Goal: Task Accomplishment & Management: Manage account settings

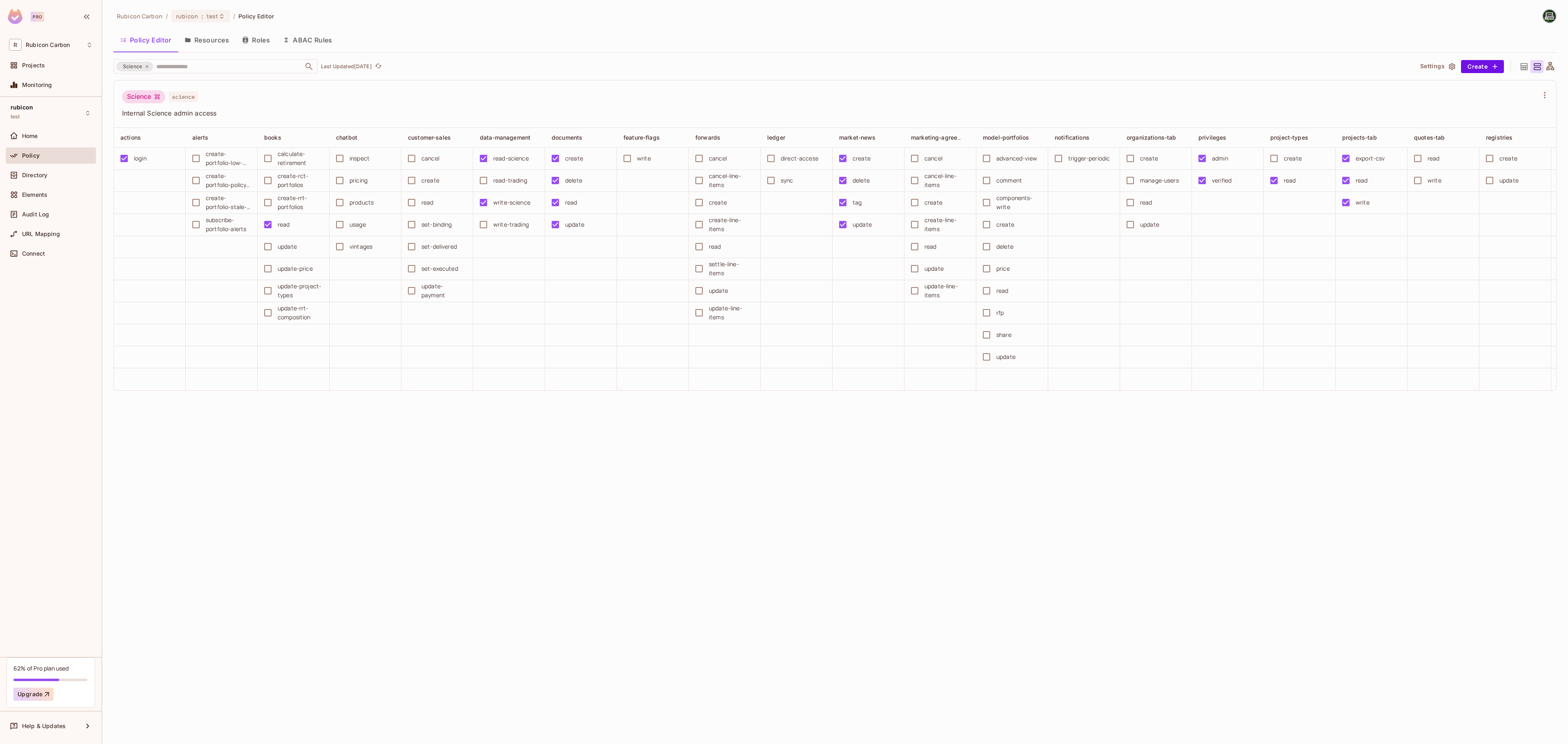
click at [214, 22] on div "rubicon : test" at bounding box center [201, 16] width 59 height 13
click at [316, 110] on div "staging" at bounding box center [350, 106] width 106 height 10
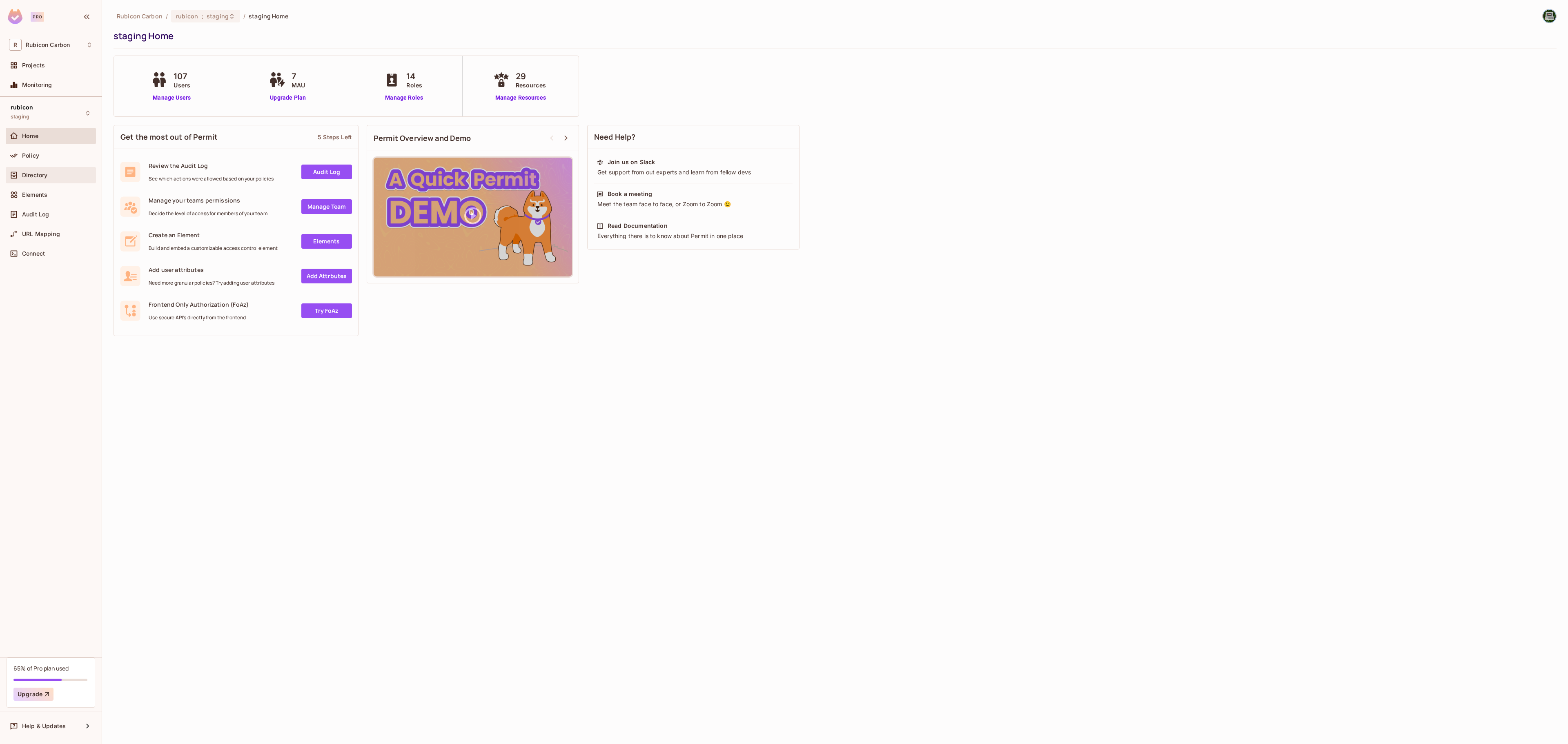
click at [21, 174] on div at bounding box center [16, 176] width 13 height 10
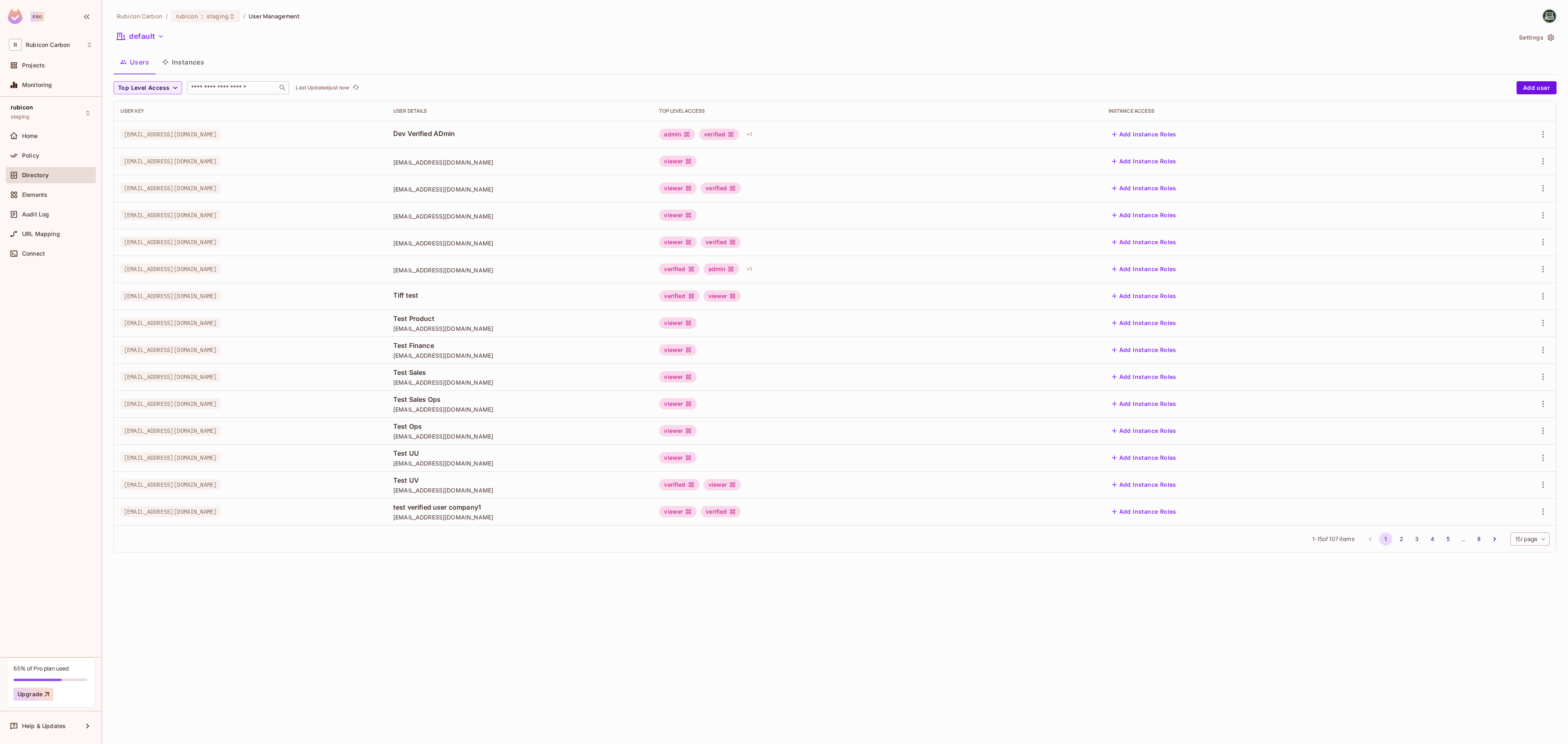
click at [212, 92] on input "text" at bounding box center [232, 87] width 86 height 8
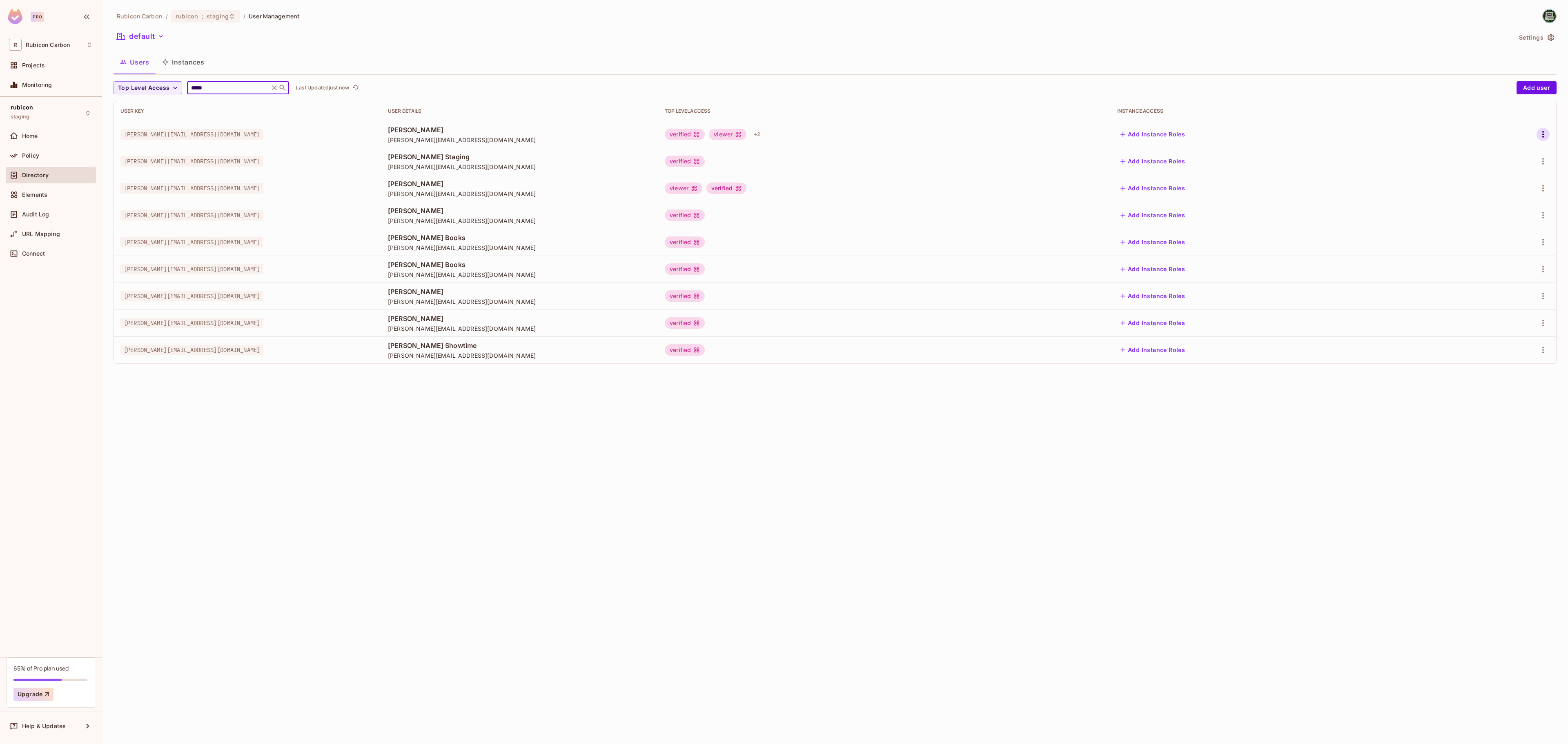
type input "*****"
click at [1539, 131] on icon "button" at bounding box center [1543, 134] width 10 height 10
click at [1474, 146] on li "Edit" at bounding box center [1507, 154] width 72 height 18
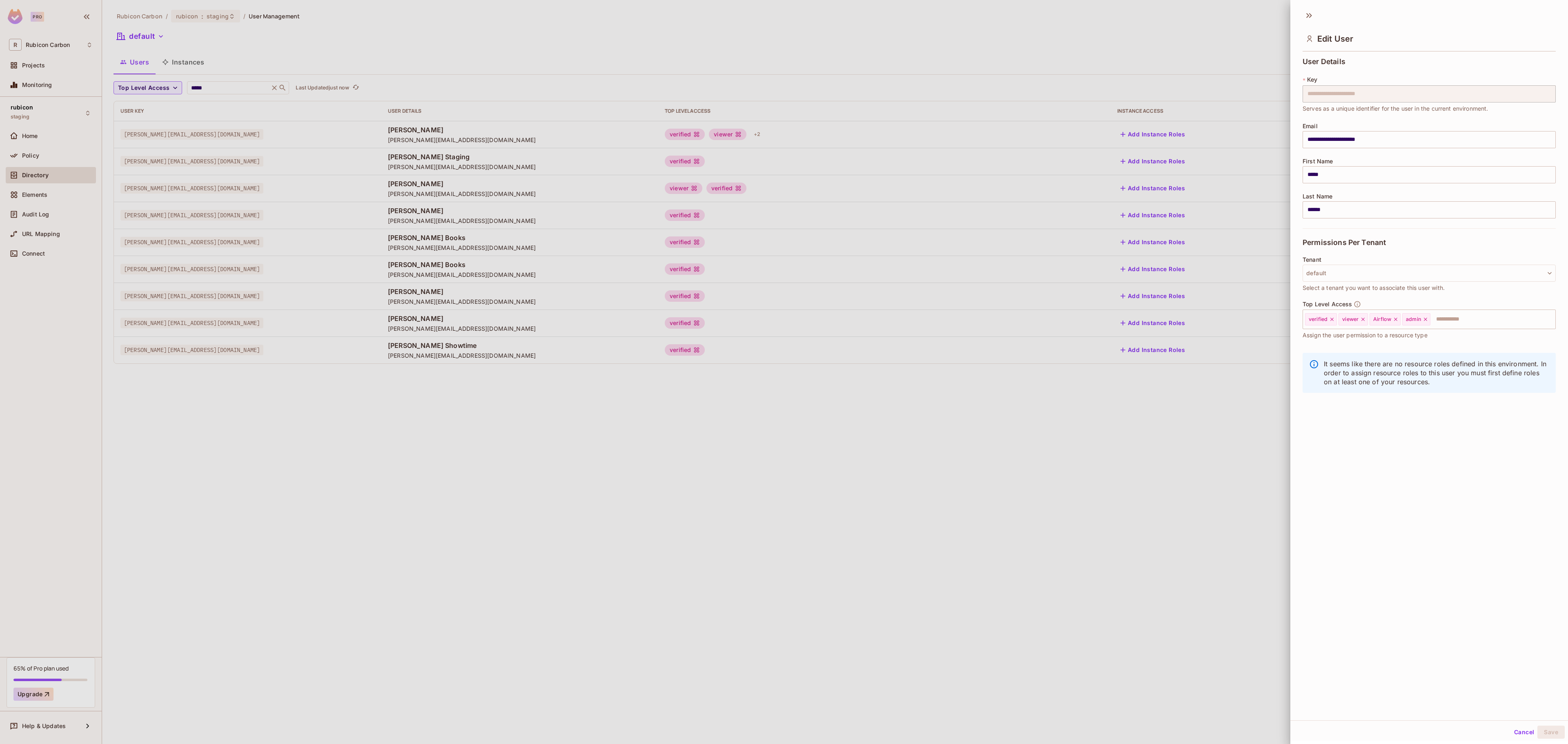
click at [1154, 506] on div at bounding box center [784, 372] width 1568 height 744
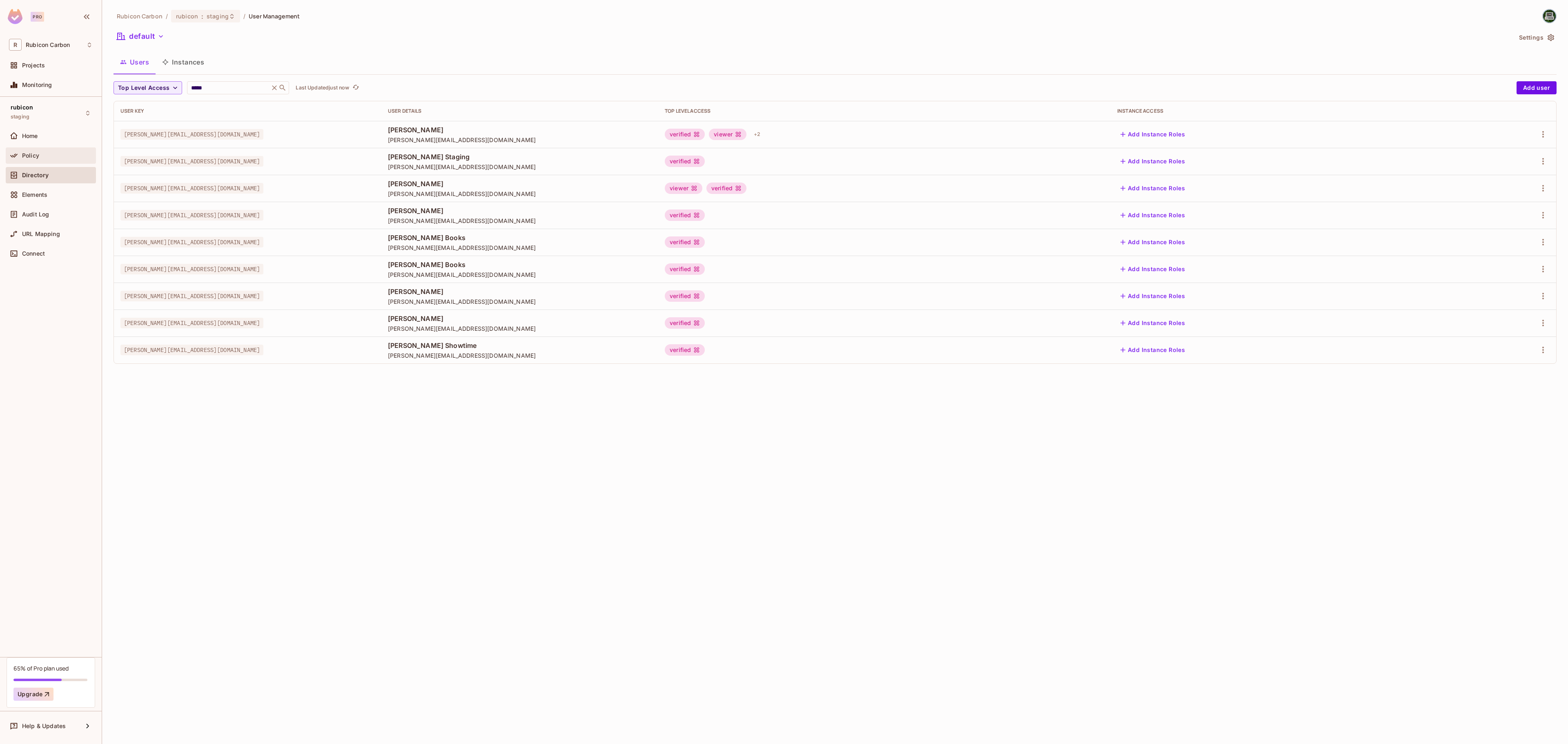
click at [39, 158] on div "Policy" at bounding box center [57, 155] width 71 height 6
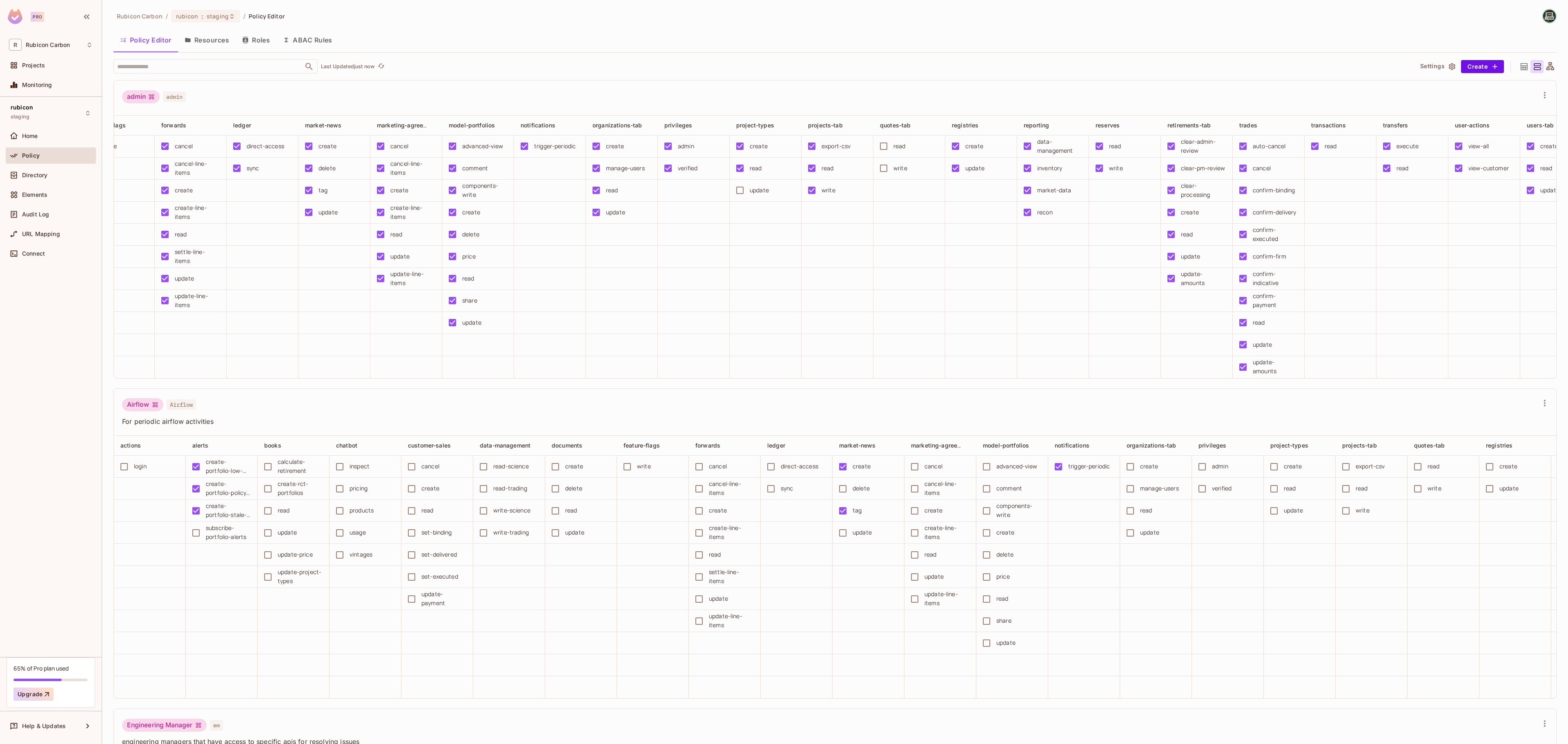
scroll to position [0, 744]
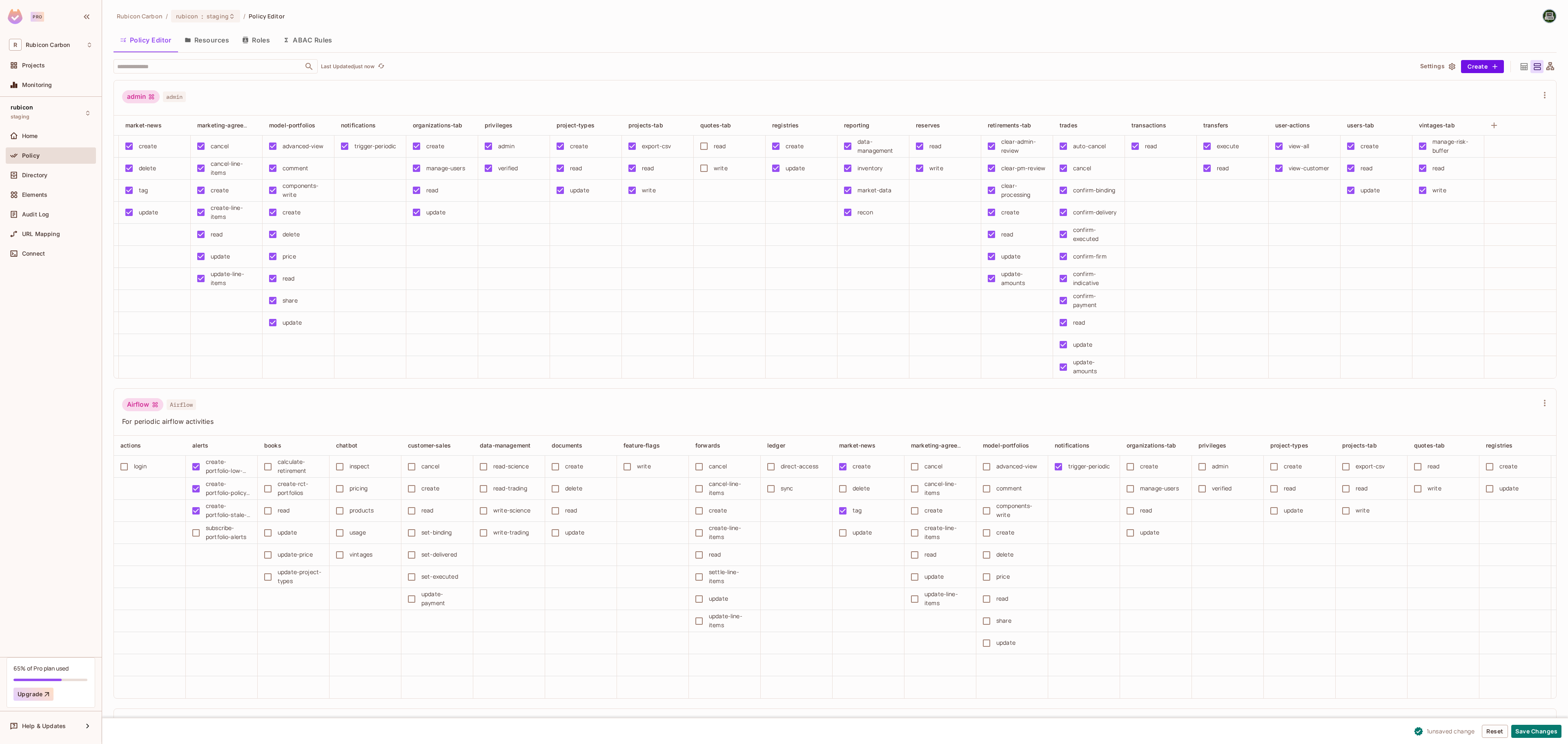
click at [1514, 718] on div "1 unsaved change Reset Save Changes" at bounding box center [835, 731] width 1466 height 26
click at [1525, 725] on button "Save Changes" at bounding box center [1536, 731] width 50 height 13
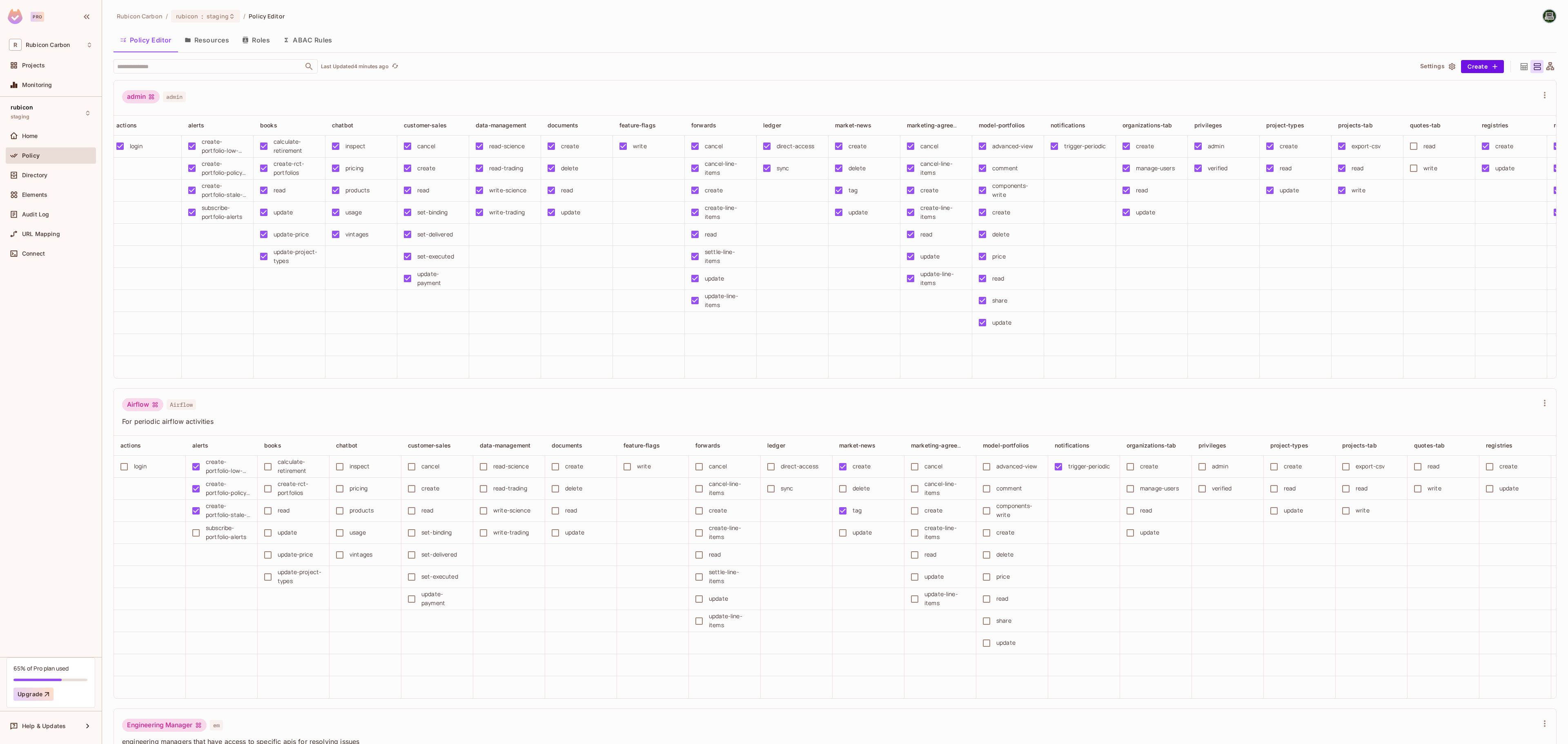
scroll to position [0, 1]
click at [222, 21] on div "rubicon : staging" at bounding box center [206, 16] width 69 height 13
click at [327, 109] on div "test" at bounding box center [350, 106] width 106 height 10
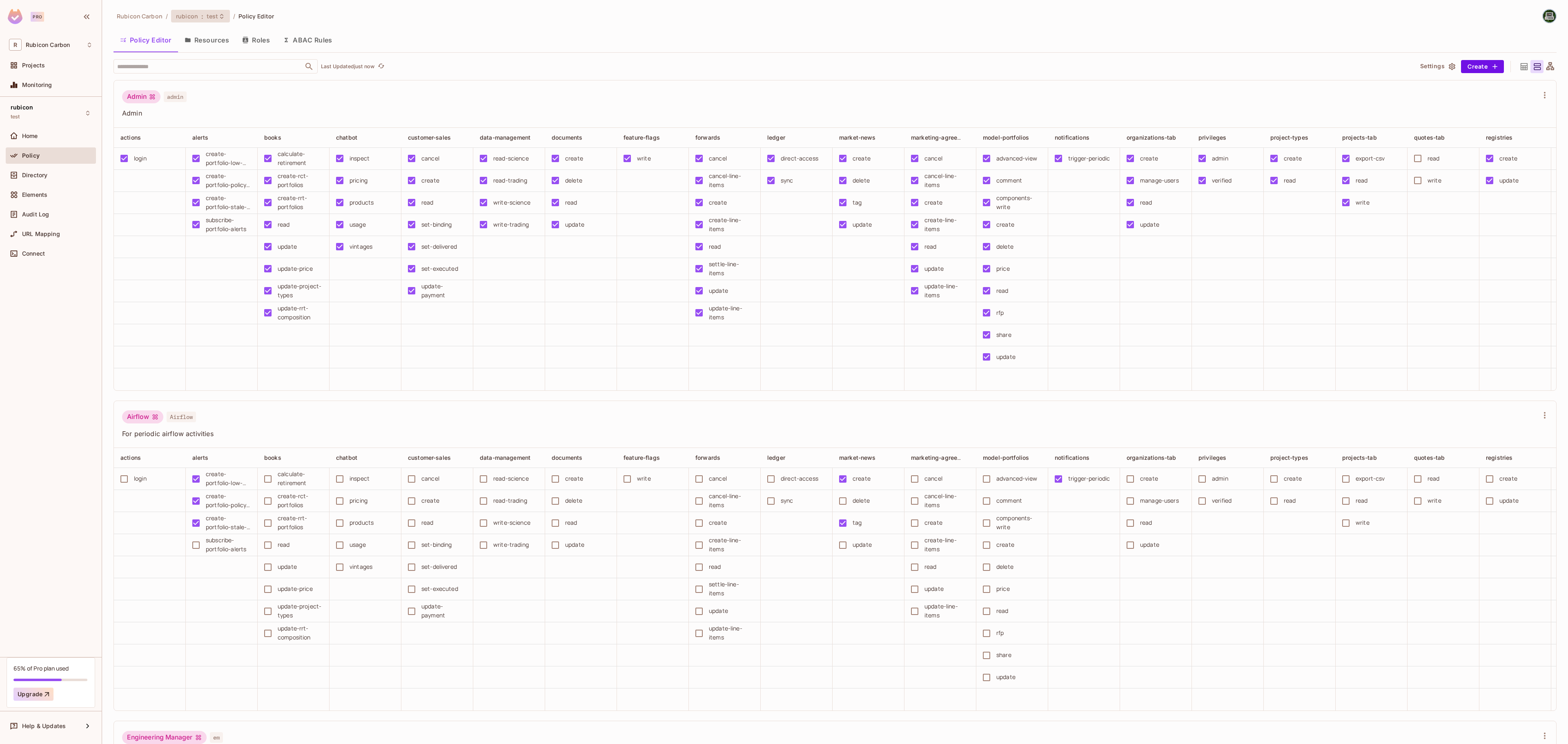
click at [211, 21] on div "rubicon : test" at bounding box center [201, 16] width 59 height 13
click at [305, 107] on div "staging" at bounding box center [350, 106] width 106 height 10
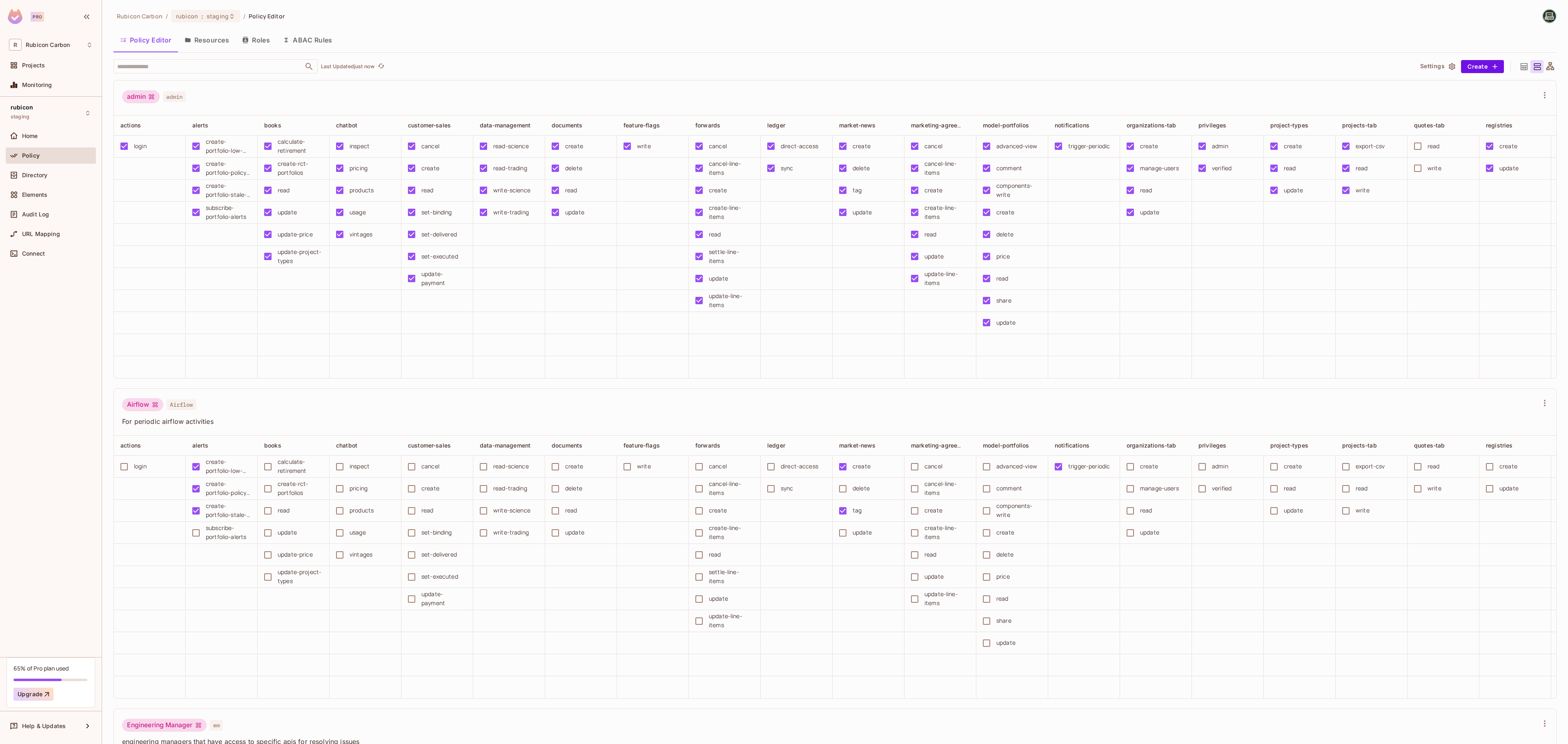
click at [222, 36] on button "Resources" at bounding box center [206, 40] width 58 height 21
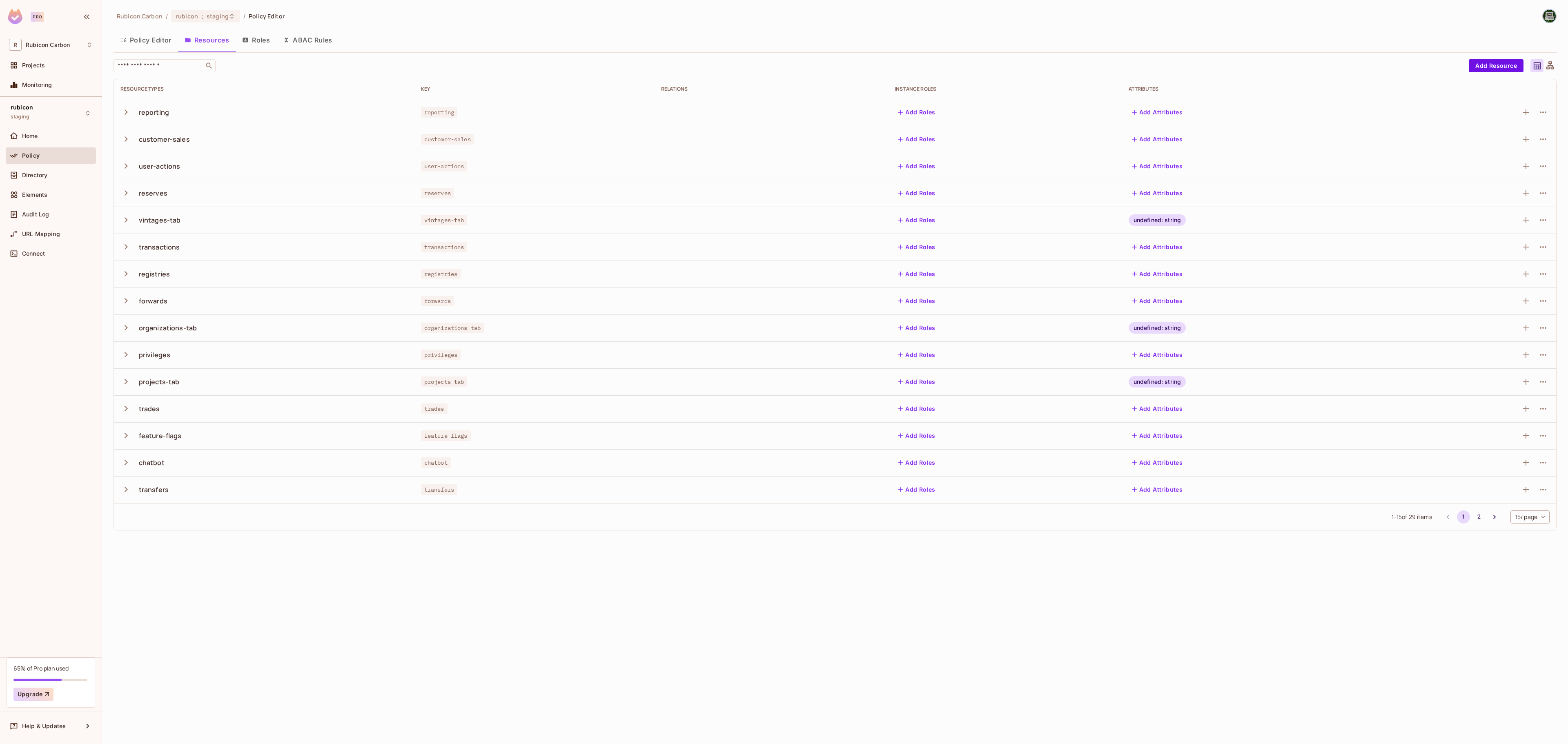
click at [36, 154] on span "Policy" at bounding box center [31, 155] width 18 height 6
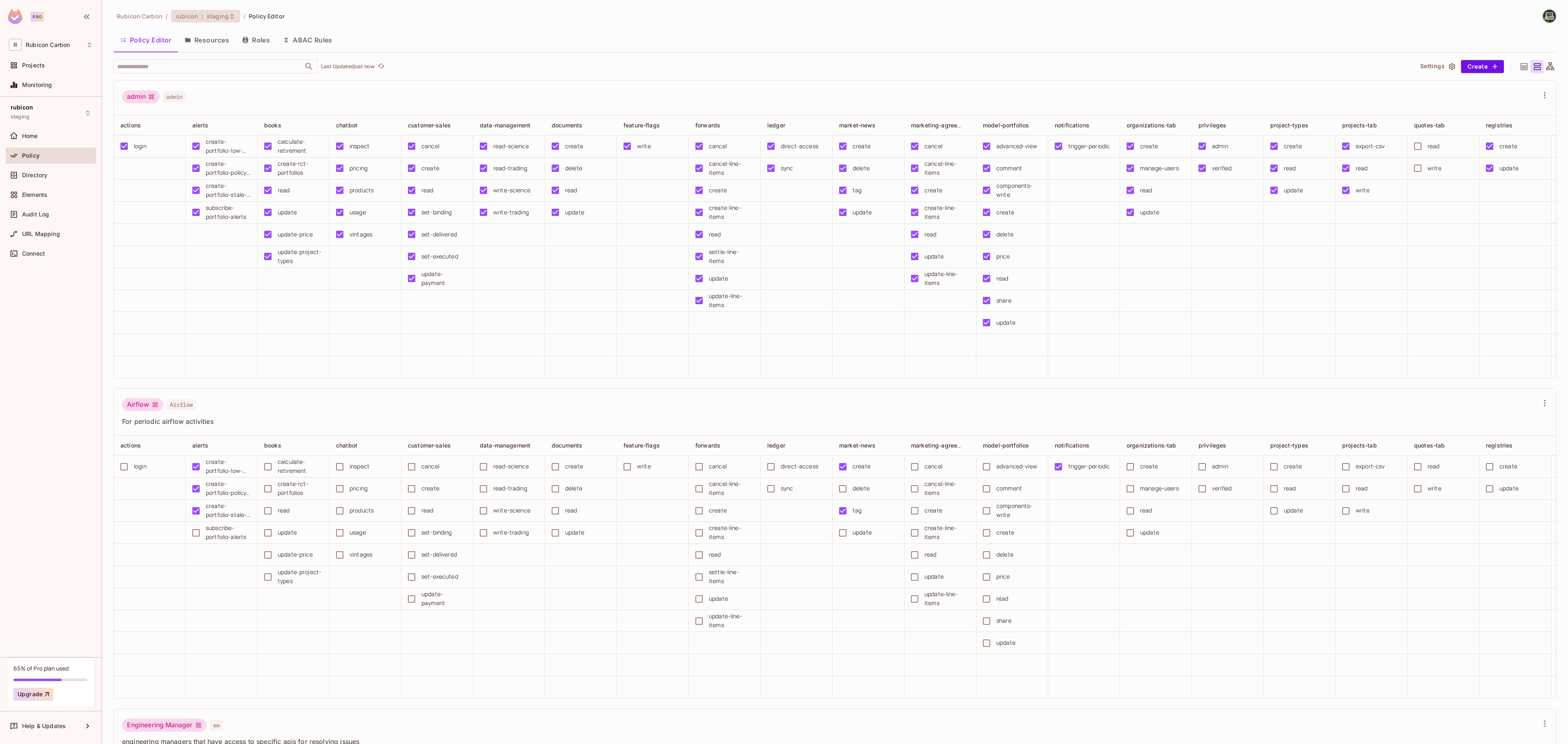
click at [211, 18] on span "staging" at bounding box center [217, 16] width 22 height 8
click at [317, 106] on div "test" at bounding box center [350, 106] width 106 height 10
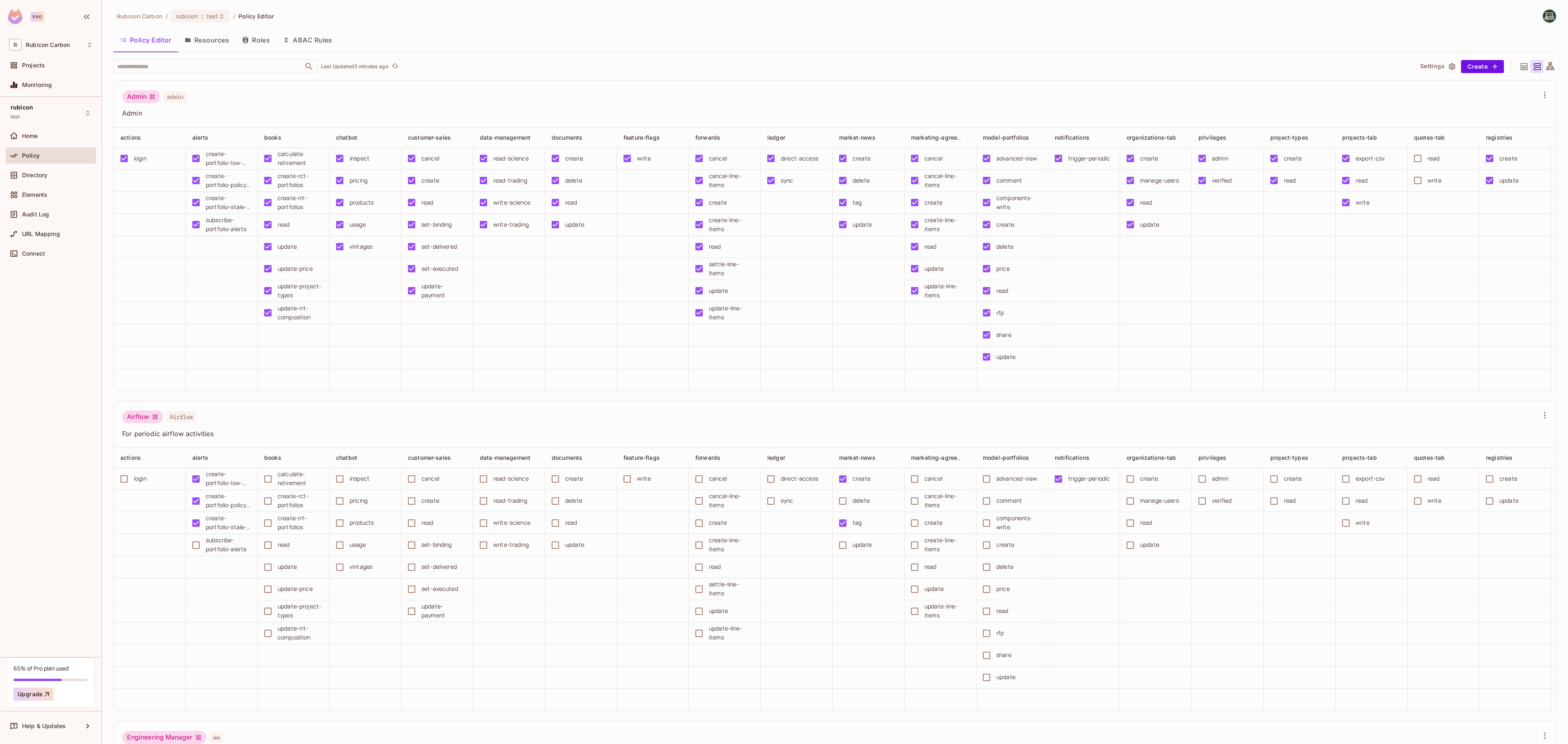
scroll to position [408, 0]
click at [210, 19] on span "test" at bounding box center [212, 16] width 12 height 8
click at [305, 104] on div "staging" at bounding box center [350, 106] width 106 height 10
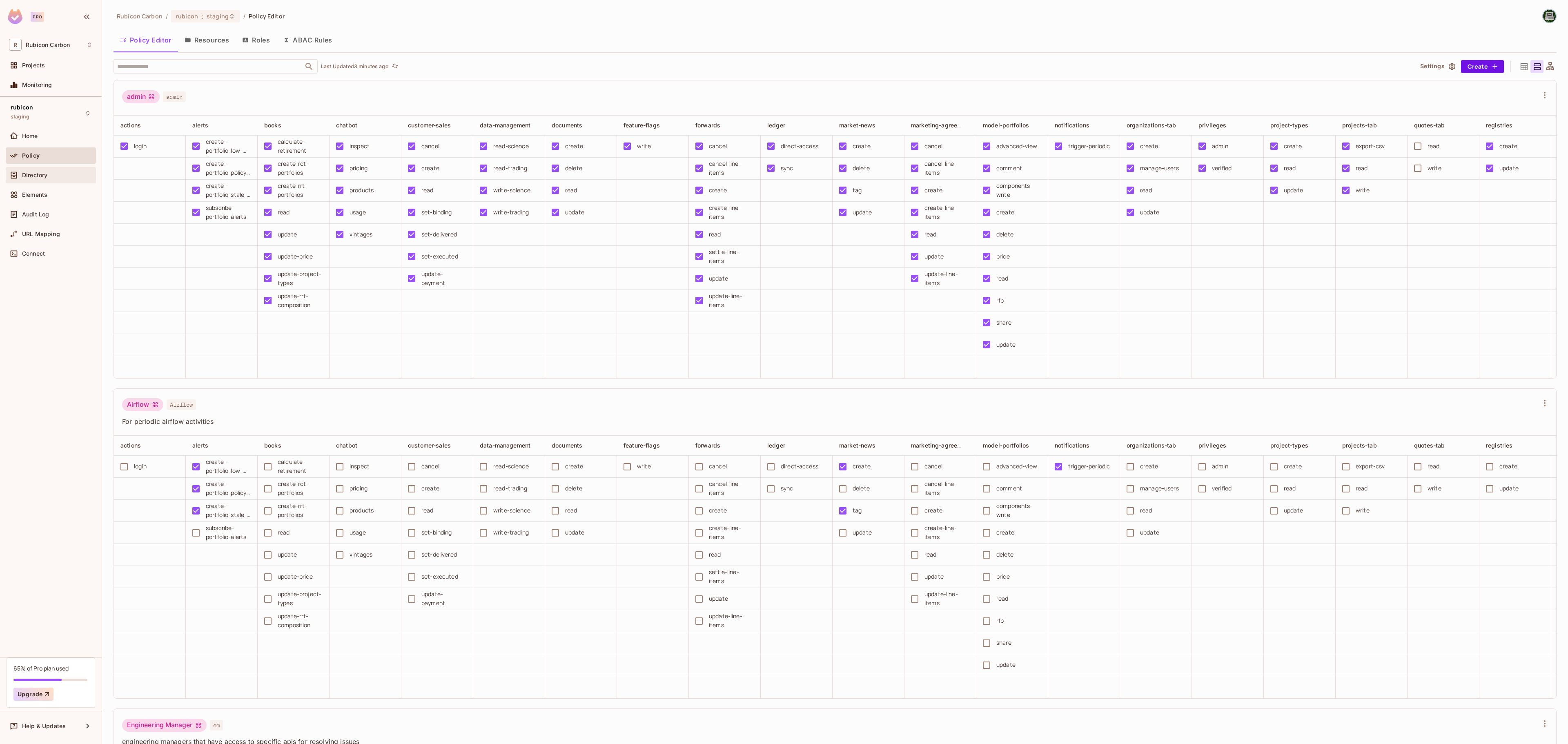
click at [28, 176] on span "Directory" at bounding box center [34, 175] width 25 height 6
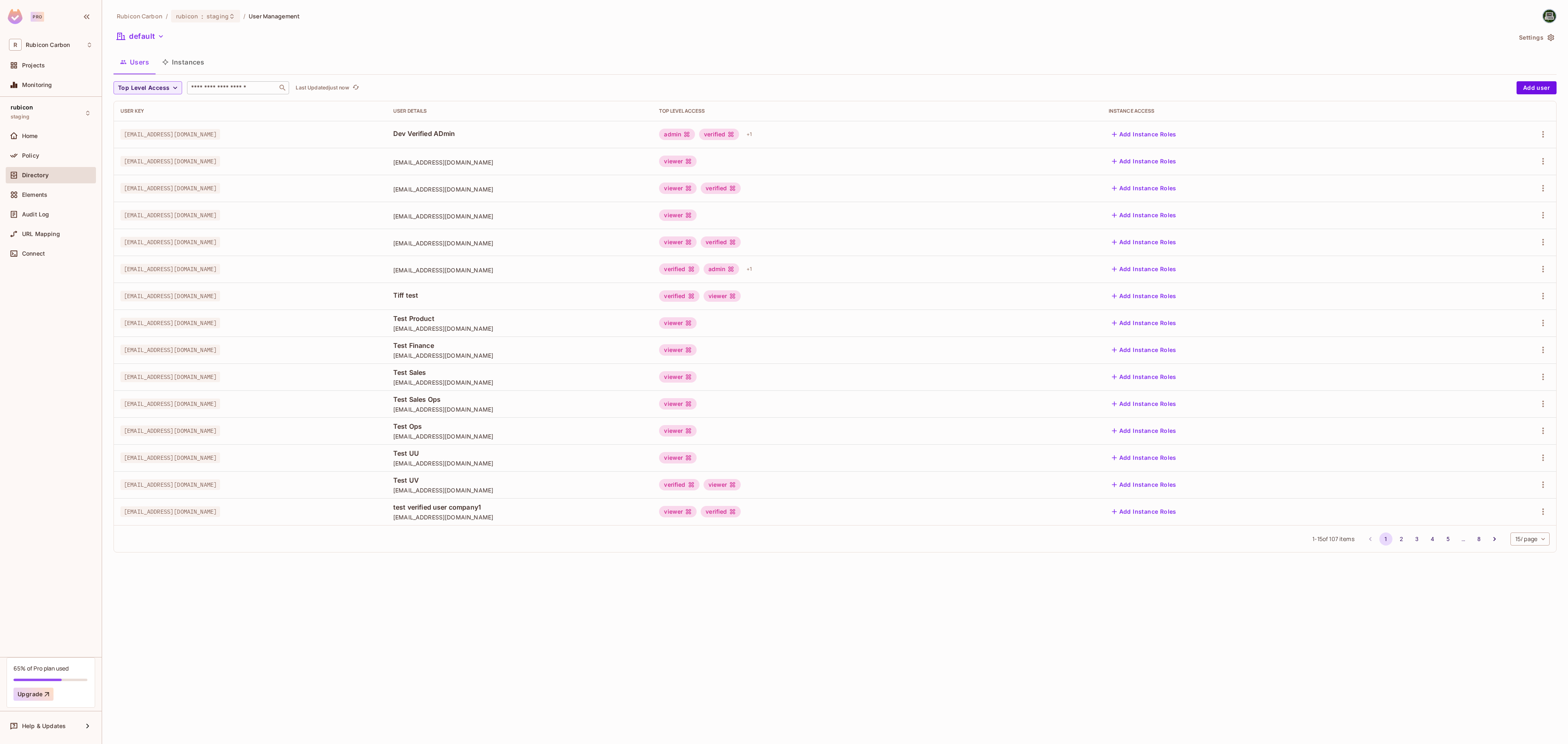
click at [228, 89] on input "text" at bounding box center [232, 87] width 86 height 8
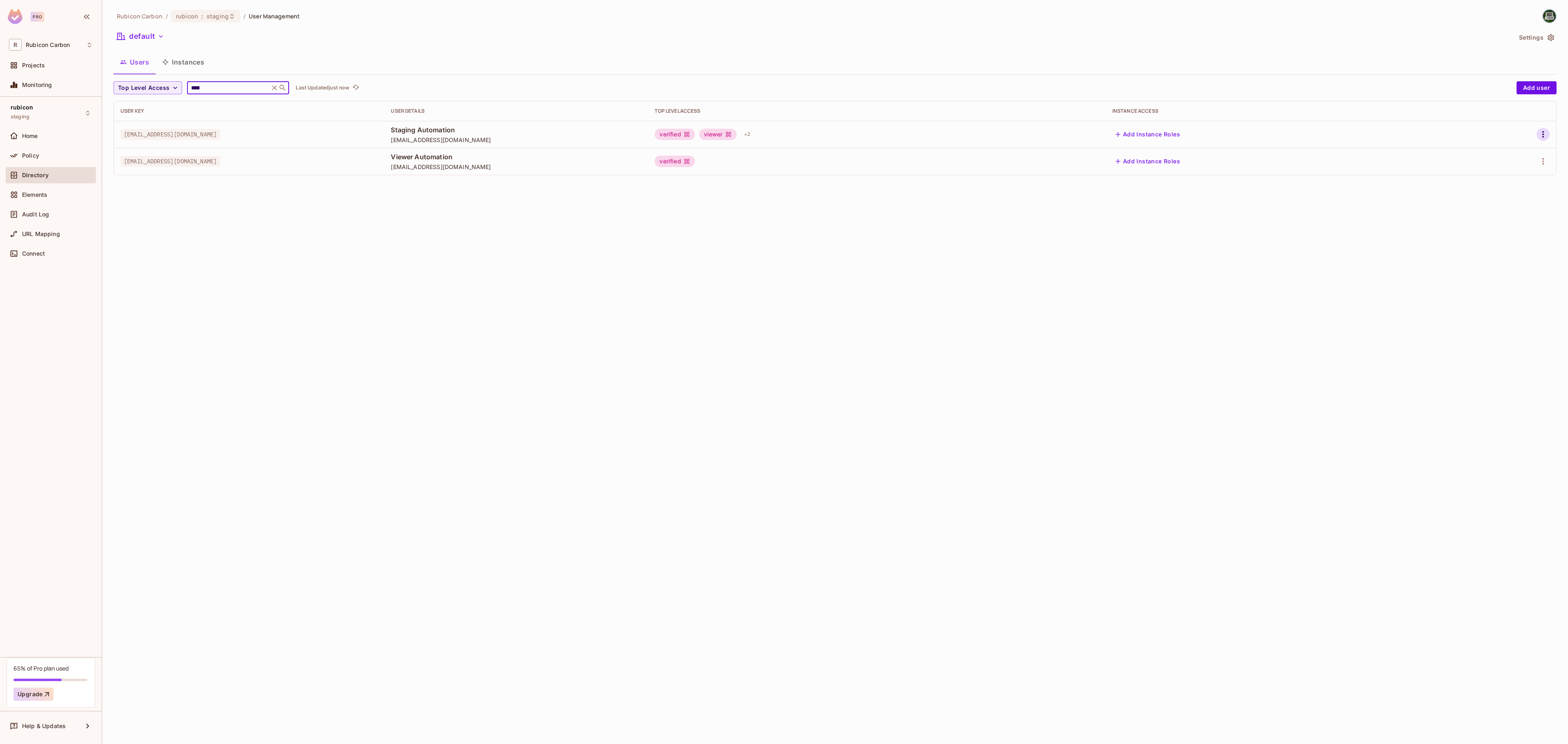
type input "****"
click at [1537, 133] on button "button" at bounding box center [1543, 134] width 13 height 13
click at [1512, 155] on li "Edit" at bounding box center [1507, 154] width 72 height 18
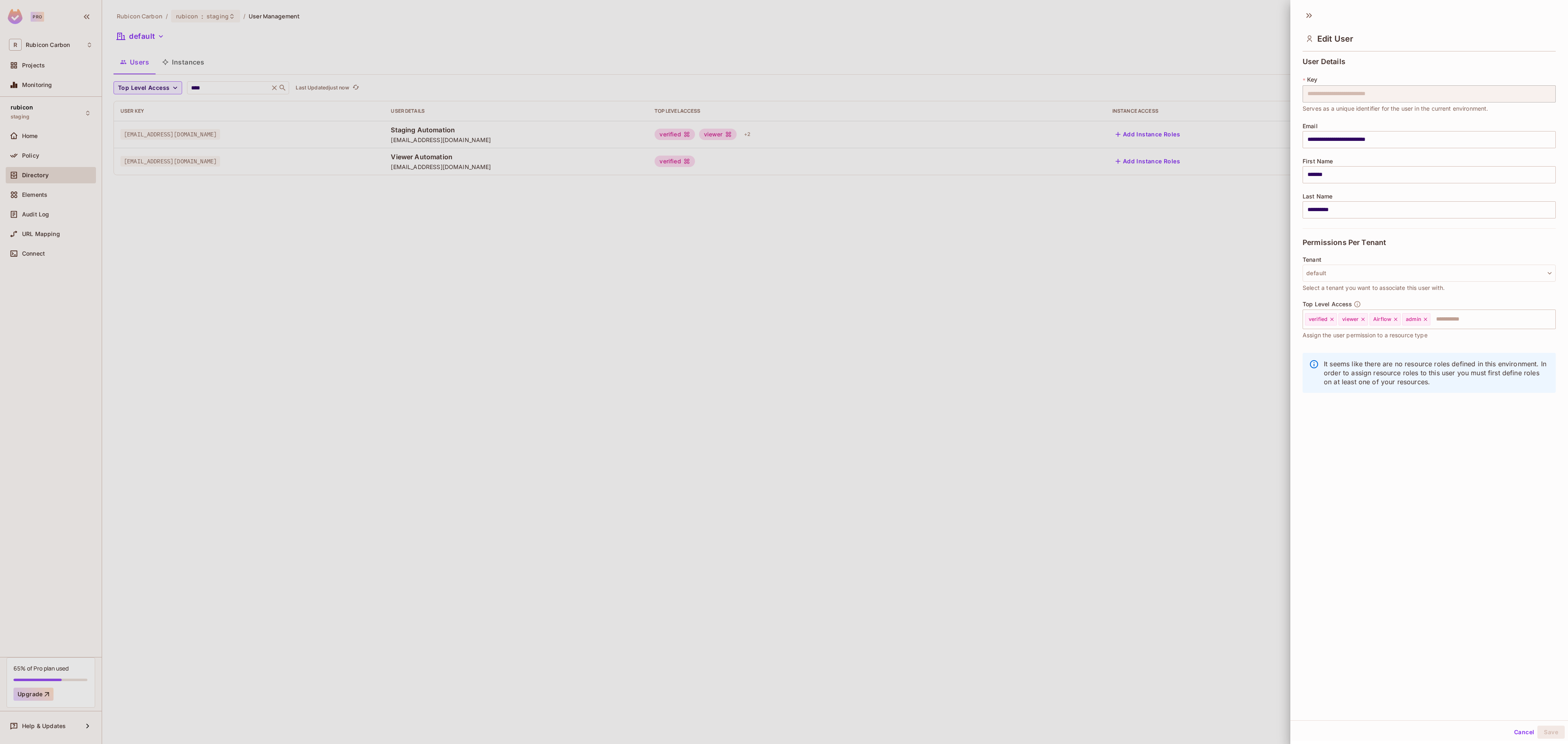
click at [1209, 318] on div at bounding box center [784, 372] width 1568 height 744
